Goal: Transaction & Acquisition: Download file/media

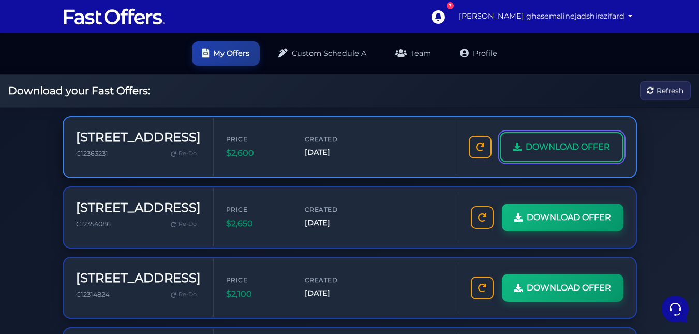
click at [562, 149] on span "DOWNLOAD OFFER" at bounding box center [568, 146] width 84 height 13
